Goal: Check status: Check status

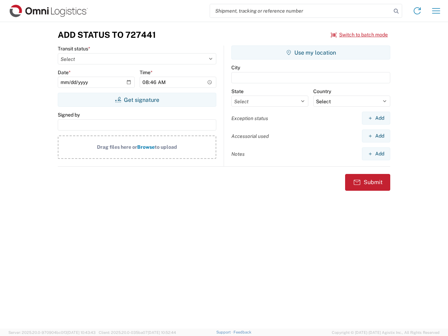
click at [301, 11] on input "search" at bounding box center [300, 10] width 181 height 13
click at [396, 11] on icon at bounding box center [396, 11] width 10 height 10
click at [417, 11] on icon at bounding box center [416, 10] width 11 height 11
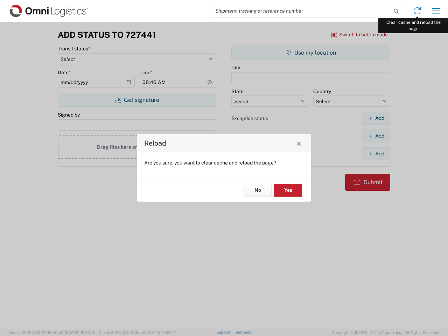
click at [436, 11] on div "Reload Are you sure, you want to clear cache and reload the page? No Yes" at bounding box center [224, 168] width 448 height 336
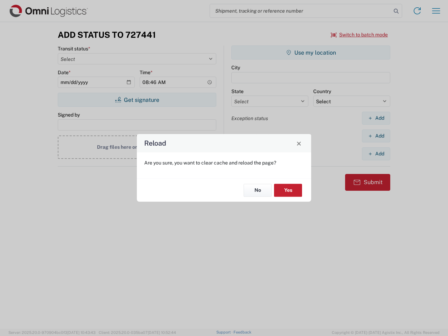
click at [359, 35] on div "Reload Are you sure, you want to clear cache and reload the page? No Yes" at bounding box center [224, 168] width 448 height 336
click at [137, 100] on div "Reload Are you sure, you want to clear cache and reload the page? No Yes" at bounding box center [224, 168] width 448 height 336
click at [311, 52] on div "Reload Are you sure, you want to clear cache and reload the page? No Yes" at bounding box center [224, 168] width 448 height 336
click at [376, 118] on div "Reload Are you sure, you want to clear cache and reload the page? No Yes" at bounding box center [224, 168] width 448 height 336
click at [376, 136] on div "Reload Are you sure, you want to clear cache and reload the page? No Yes" at bounding box center [224, 168] width 448 height 336
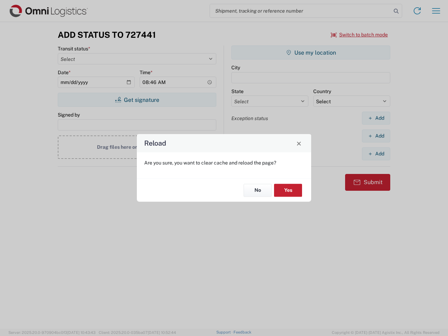
click at [376, 154] on div "Reload Are you sure, you want to clear cache and reload the page? No Yes" at bounding box center [224, 168] width 448 height 336
